Goal: Task Accomplishment & Management: Complete application form

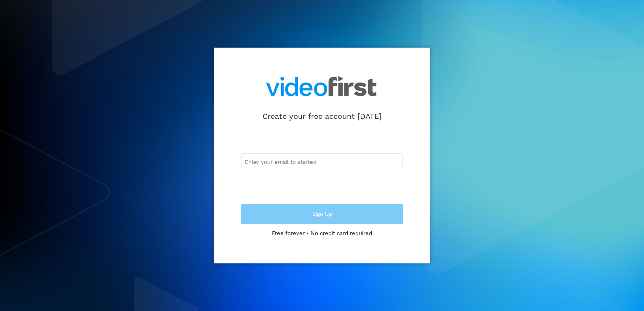
click at [300, 169] on input "email" at bounding box center [322, 161] width 162 height 17
type input "[EMAIL_ADDRESS][DOMAIN_NAME]"
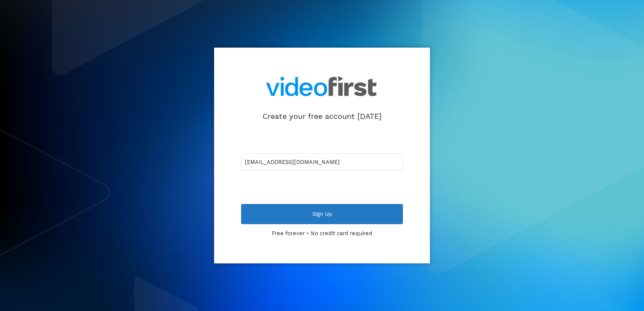
click at [350, 222] on div "Sign Up" at bounding box center [322, 214] width 162 height 20
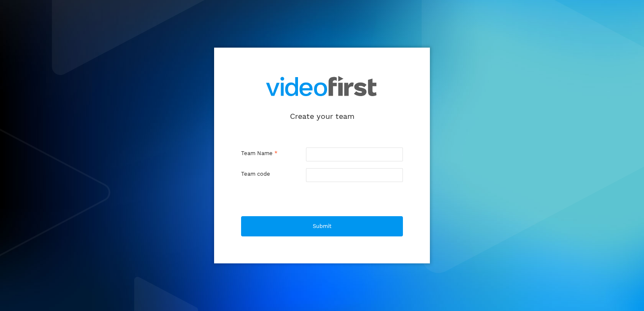
click at [380, 152] on input "text" at bounding box center [354, 155] width 97 height 14
type input "A"
type input "a"
type input "AD"
type input "ad"
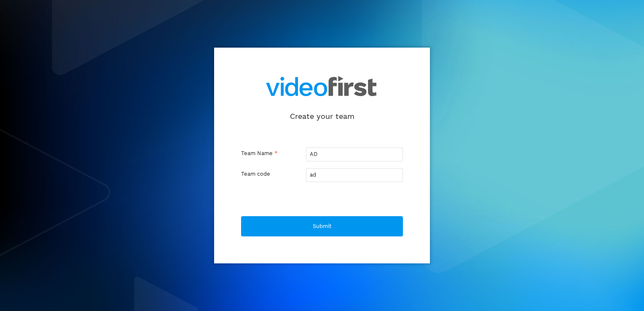
type input "ADI"
type input "adi"
type input "ADI M"
type input "adi-m"
type input "ADI ME"
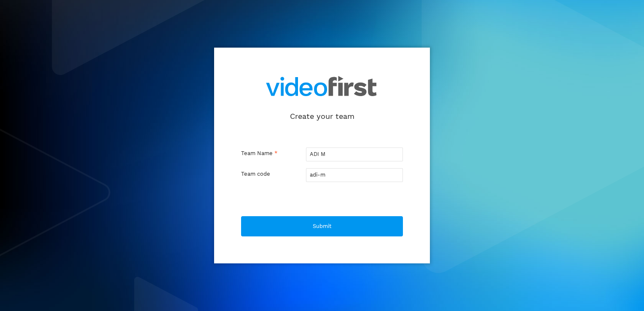
type input "adi-me"
type input "ADI MEK"
type input "adi-mek"
type input "ADI MEKI"
type input "adi-meki"
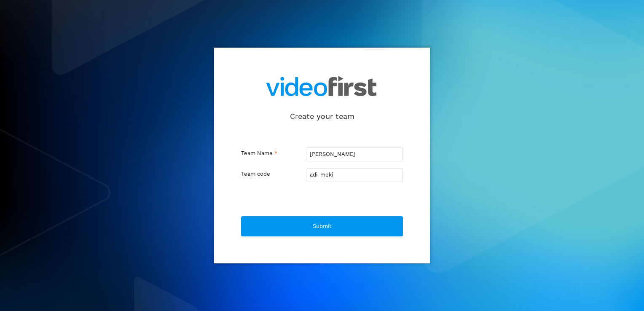
type input "ADI MEKIC"
type input "adi-mekic"
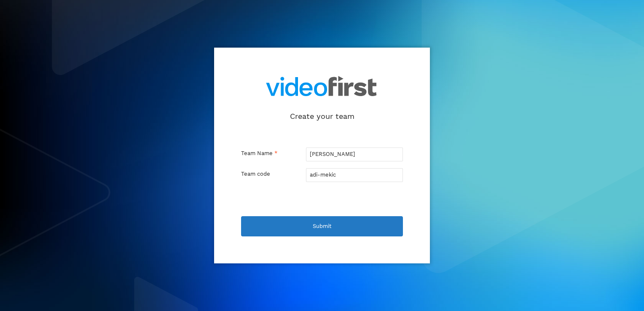
type input "ADI MEKIC"
click at [315, 227] on span "Submit" at bounding box center [322, 226] width 19 height 5
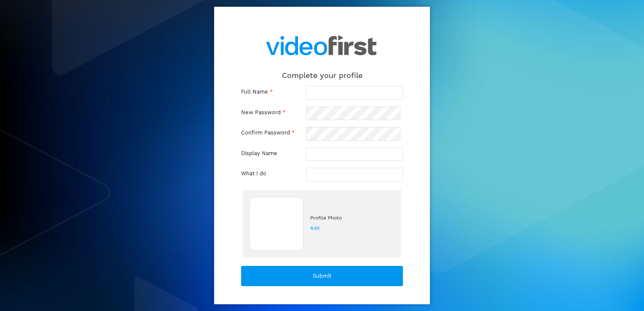
click at [315, 94] on input "text" at bounding box center [354, 93] width 97 height 14
click at [331, 90] on input "ADI" at bounding box center [354, 93] width 97 height 14
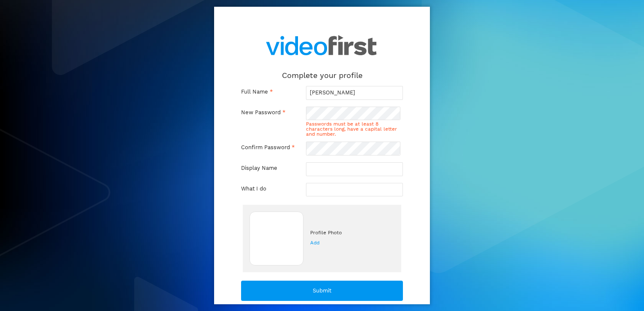
type input "ADI MEKIC"
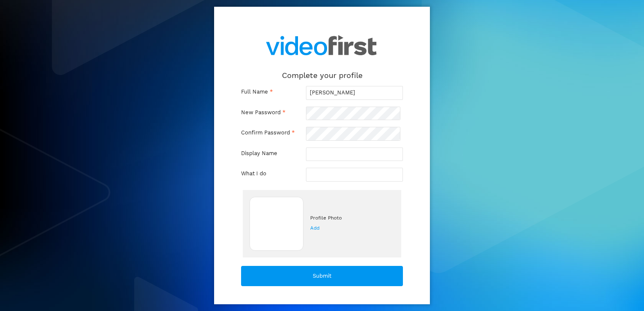
click at [333, 151] on input "text" at bounding box center [354, 155] width 97 height 14
type input "adi"
click at [343, 170] on input "text" at bounding box center [354, 175] width 97 height 14
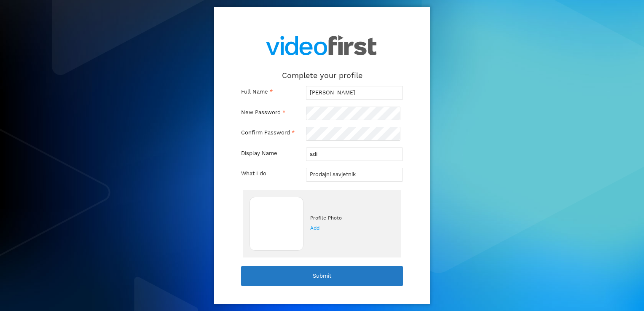
type input "Prodajni savjetnik"
click at [317, 267] on div "Submit" at bounding box center [322, 276] width 162 height 20
click at [320, 279] on div "Submit" at bounding box center [322, 276] width 162 height 20
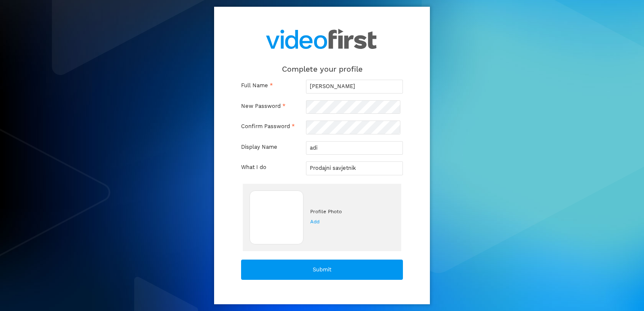
scroll to position [8, 0]
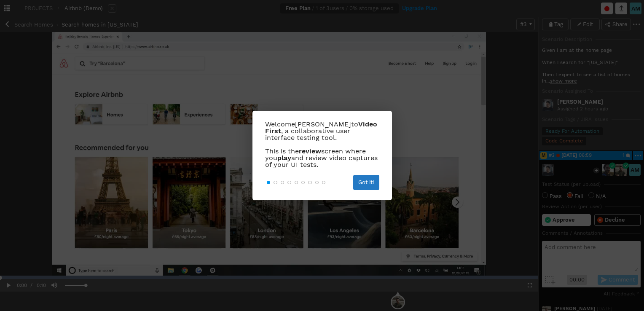
click at [363, 178] on div "Got it!" at bounding box center [366, 182] width 26 height 15
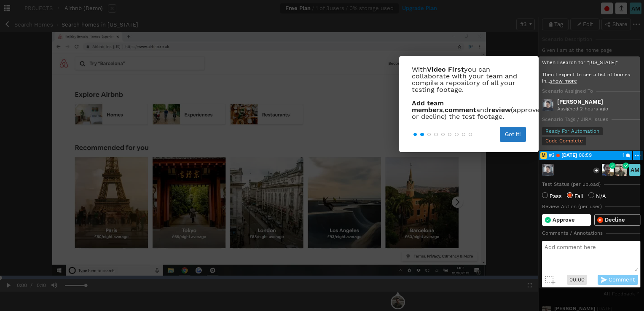
scroll to position [93, 0]
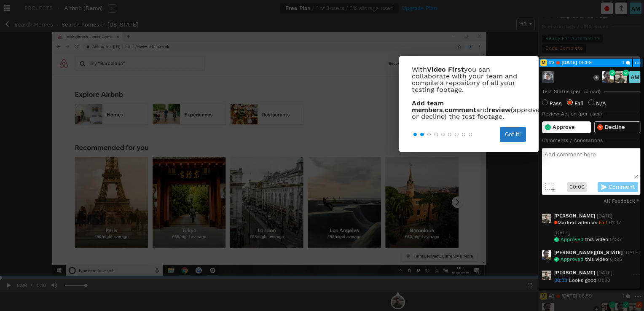
click at [503, 137] on div "Got it!" at bounding box center [513, 134] width 26 height 15
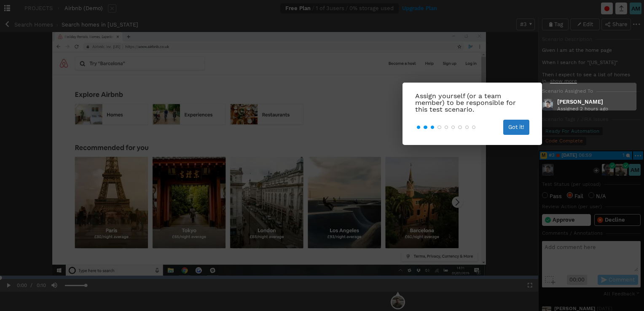
click at [516, 132] on div "Got it!" at bounding box center [516, 127] width 26 height 15
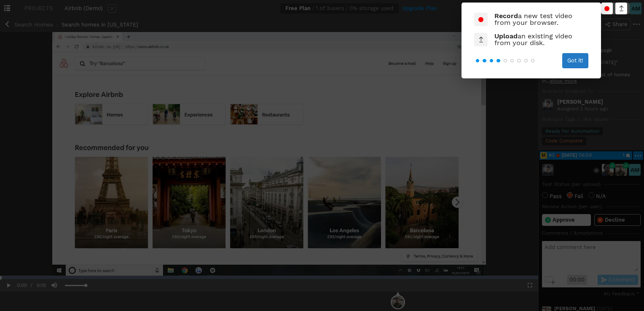
click at [585, 56] on div "Got it!" at bounding box center [576, 60] width 26 height 15
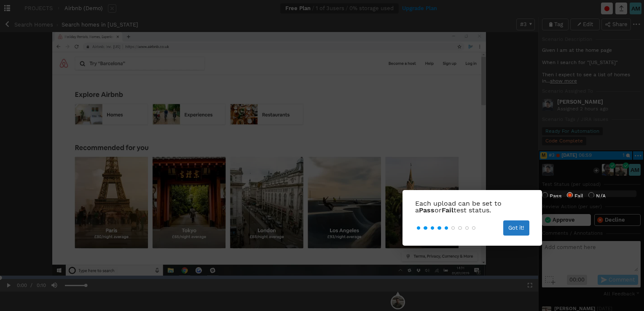
click at [520, 223] on div "Got it!" at bounding box center [516, 228] width 26 height 15
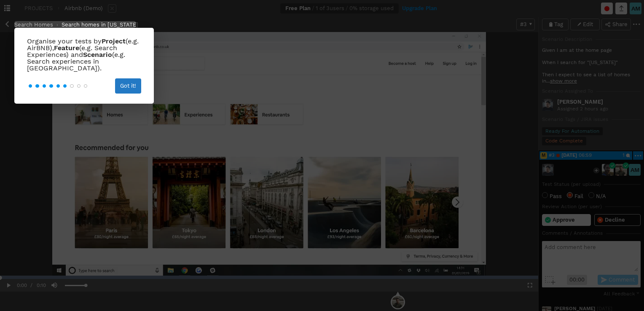
click at [126, 86] on div "Got it!" at bounding box center [128, 85] width 26 height 15
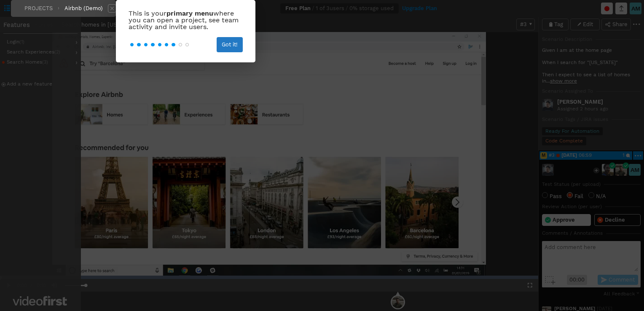
click at [223, 42] on span "Got it!" at bounding box center [230, 44] width 16 height 5
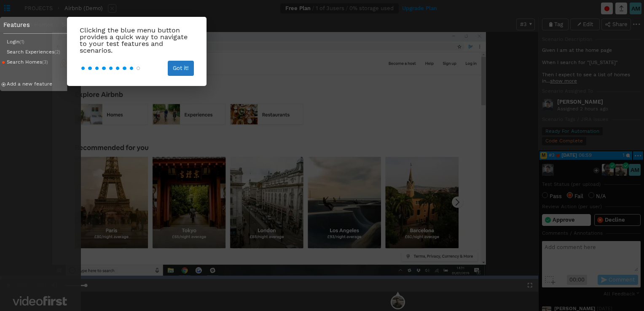
click at [190, 66] on div "Got it!" at bounding box center [181, 68] width 26 height 15
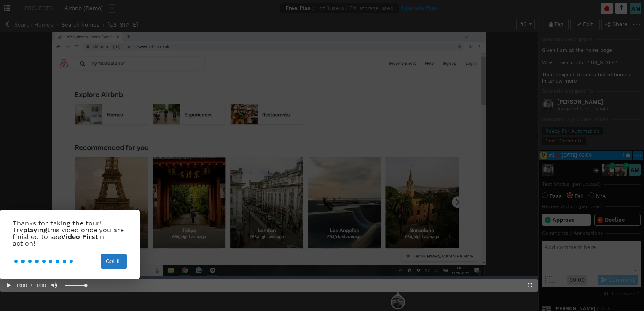
click at [101, 258] on div "Got it!" at bounding box center [114, 261] width 26 height 15
